Goal: Transaction & Acquisition: Purchase product/service

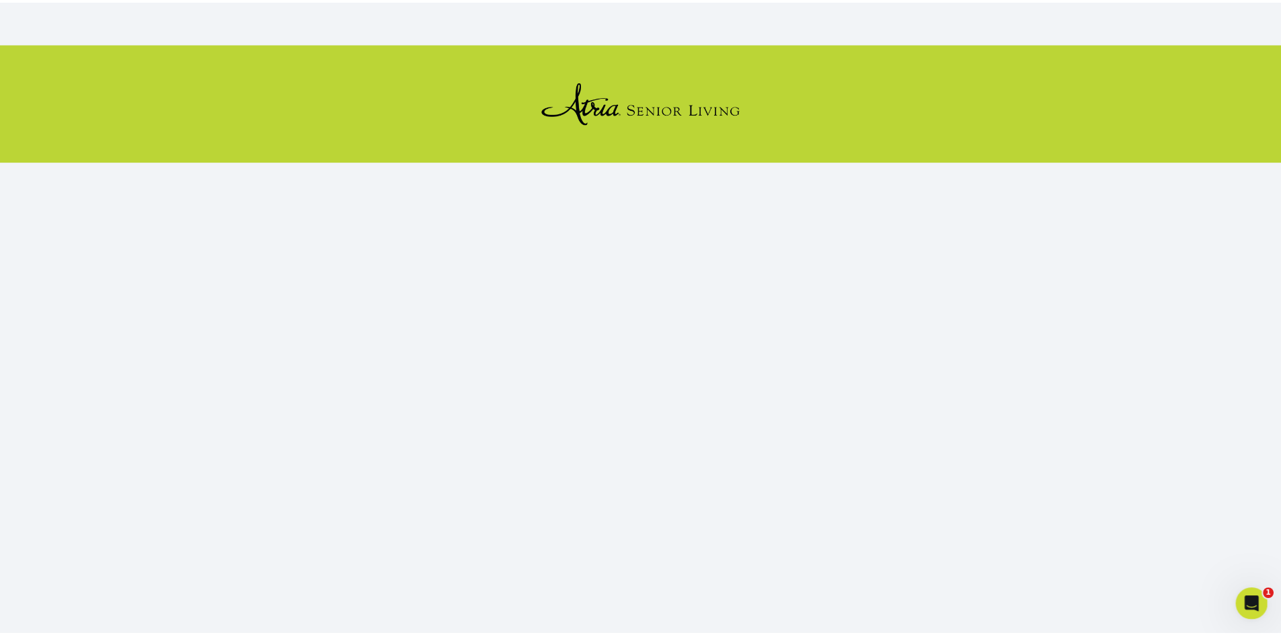
scroll to position [123, 0]
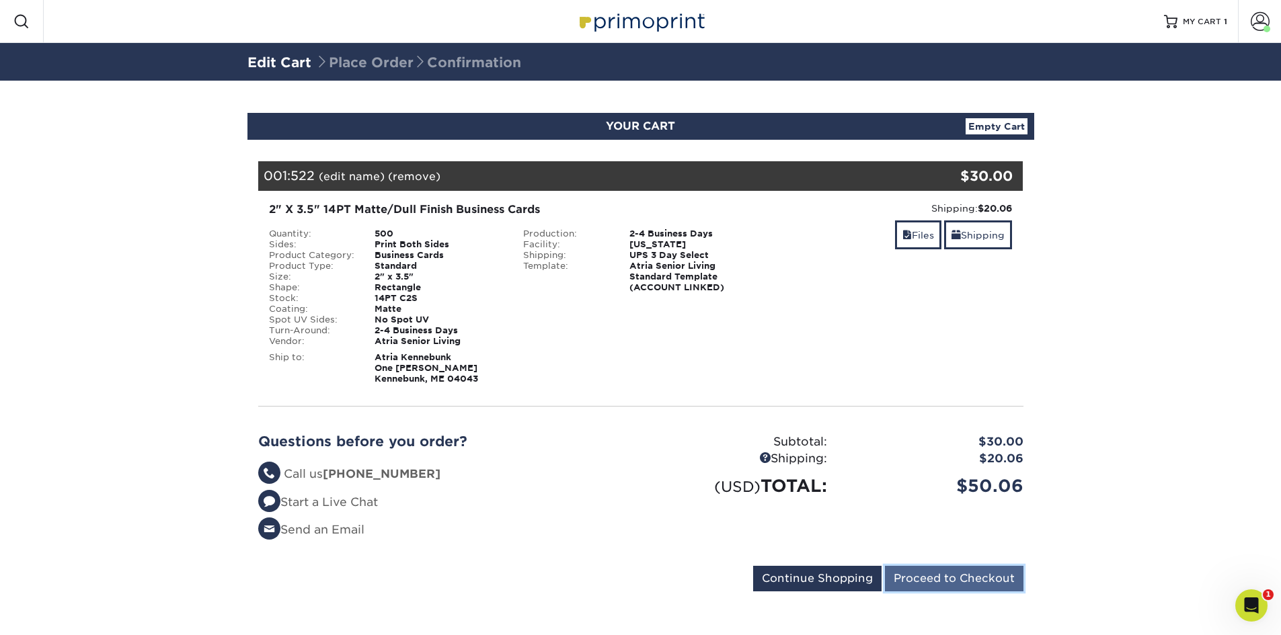
click at [962, 581] on input "Proceed to Checkout" at bounding box center [954, 579] width 138 height 26
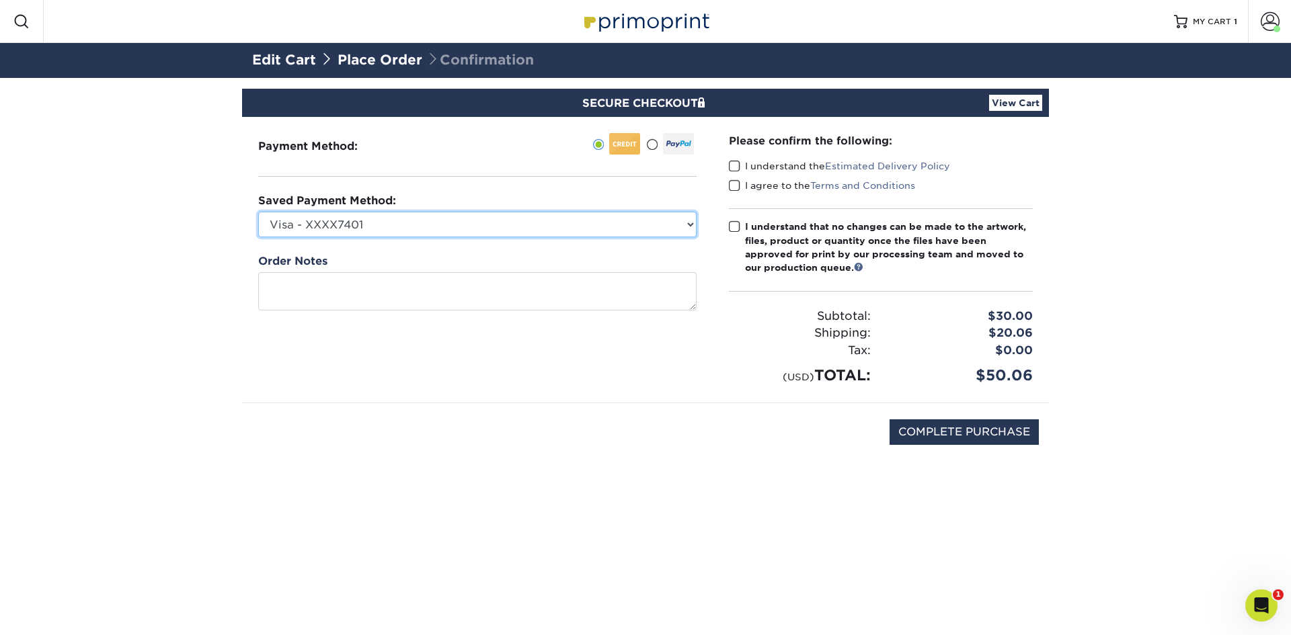
click at [391, 220] on select "Visa - XXXX7401 Visa - XXXX3378 Visa - XXXX7377 Visa - XXXX3889 Visa - XXXX7377…" at bounding box center [477, 225] width 438 height 26
select select "75345"
click at [258, 212] on select "Visa - XXXX7401 Visa - XXXX3378 Visa - XXXX7377 Visa - XXXX3889 Visa - XXXX7377…" at bounding box center [477, 225] width 438 height 26
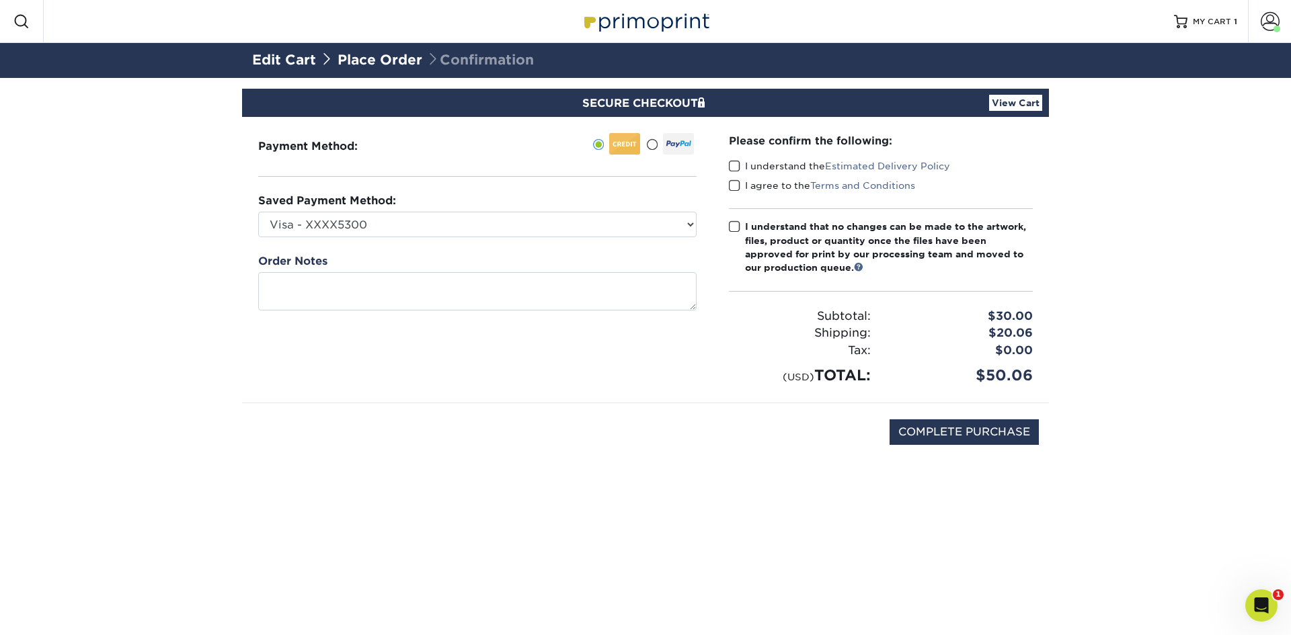
click at [733, 168] on span at bounding box center [734, 166] width 11 height 13
click at [0, 0] on input "I understand the Estimated Delivery Policy" at bounding box center [0, 0] width 0 height 0
click at [735, 184] on span at bounding box center [734, 185] width 11 height 13
click at [0, 0] on input "I agree to the Terms and Conditions" at bounding box center [0, 0] width 0 height 0
click at [735, 227] on span at bounding box center [734, 226] width 11 height 13
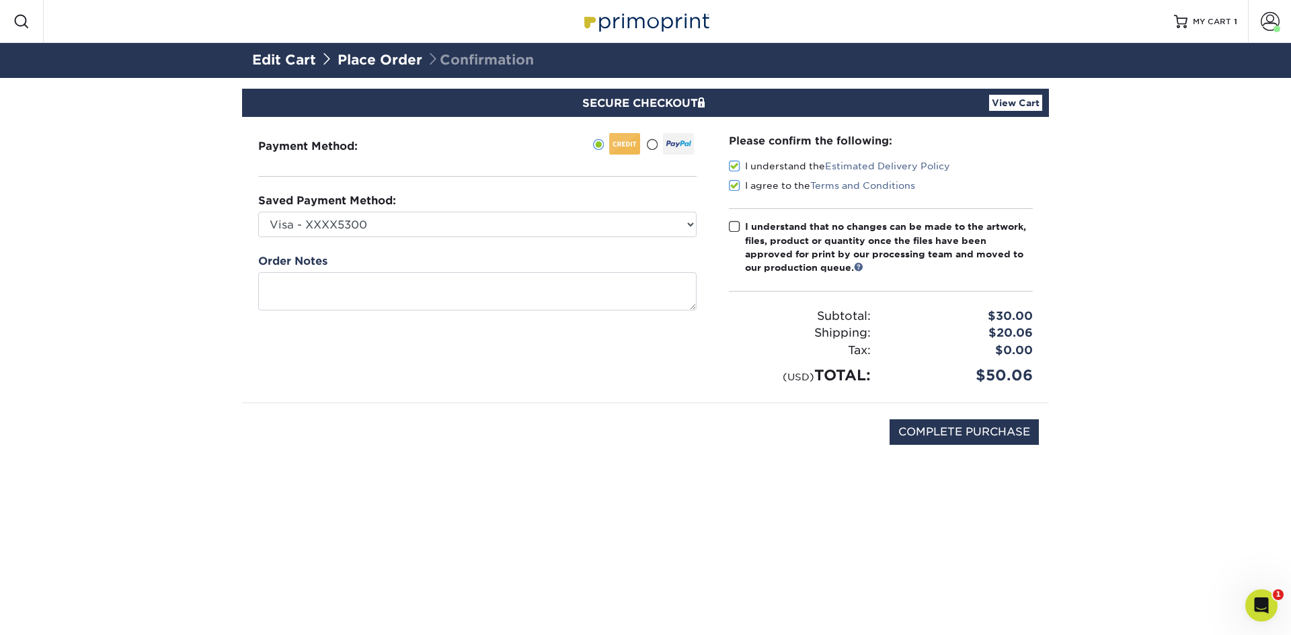
click at [0, 0] on input "I understand that no changes can be made to the artwork, files, product or quan…" at bounding box center [0, 0] width 0 height 0
click at [967, 434] on input "COMPLETE PURCHASE" at bounding box center [963, 432] width 149 height 26
type input "PROCESSING, PLEASE WAIT..."
